Goal: Browse casually

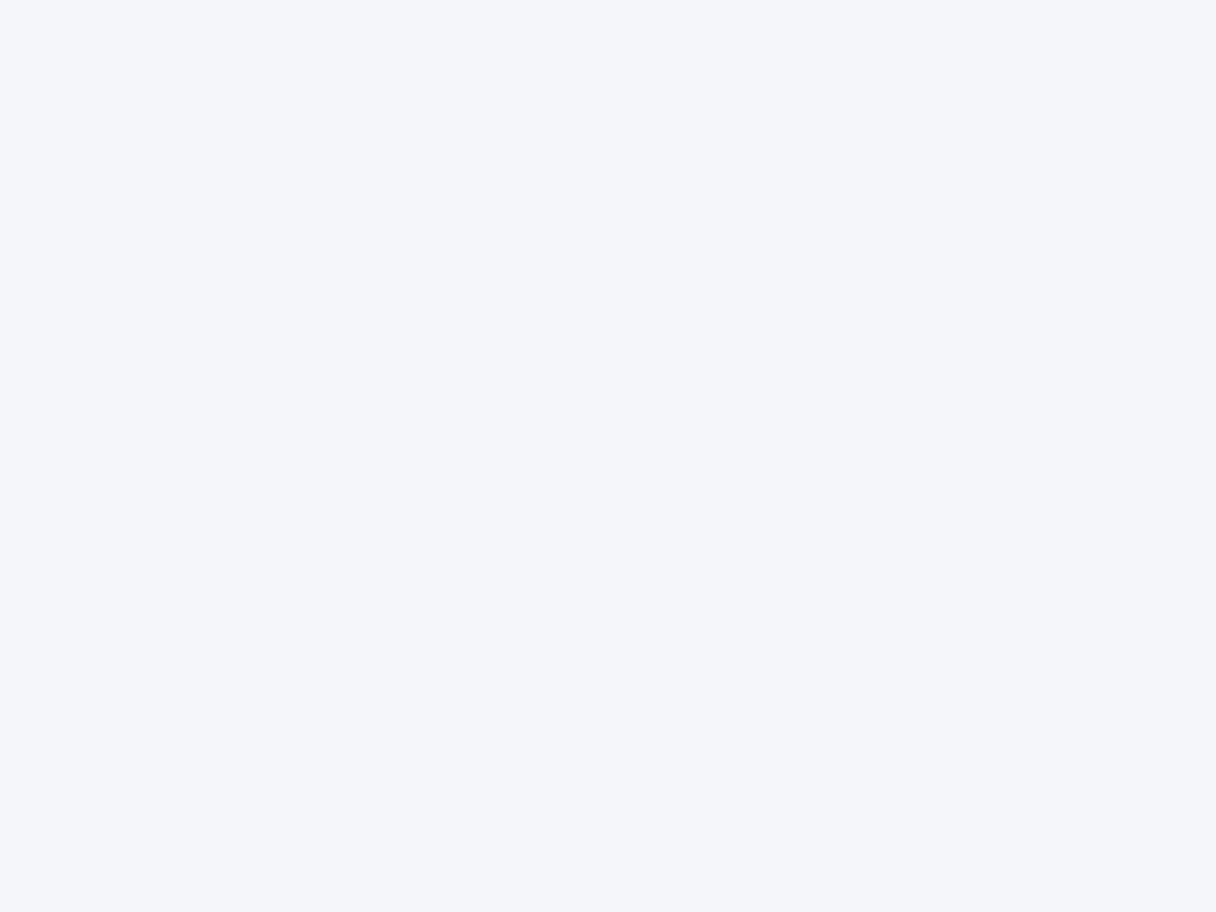
click at [608, 456] on div at bounding box center [608, 456] width 1216 height 912
